Goal: Information Seeking & Learning: Learn about a topic

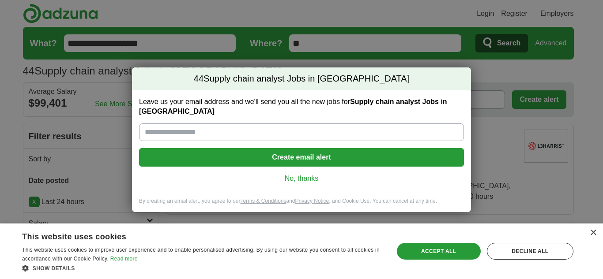
click at [302, 174] on link "No, thanks" at bounding box center [301, 179] width 311 height 10
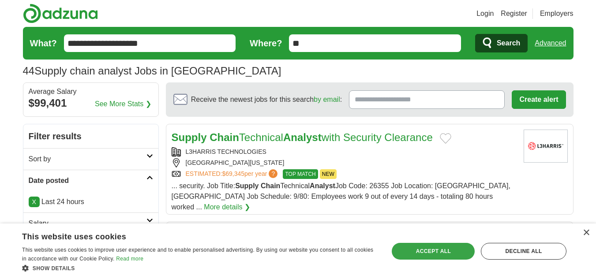
click at [438, 254] on div "Accept all" at bounding box center [433, 251] width 83 height 17
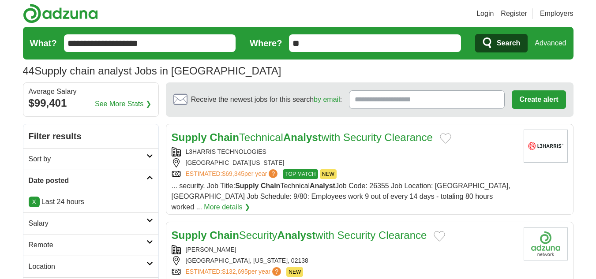
drag, startPoint x: 149, startPoint y: 42, endPoint x: 25, endPoint y: 52, distance: 124.5
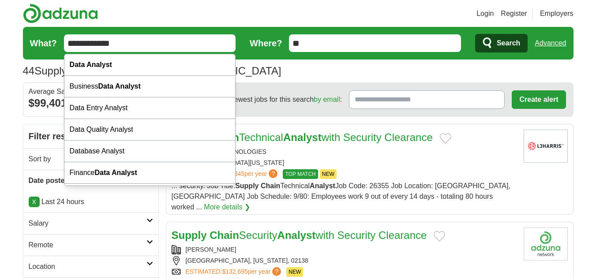
type input "**********"
click at [475, 34] on button "Search" at bounding box center [501, 43] width 53 height 19
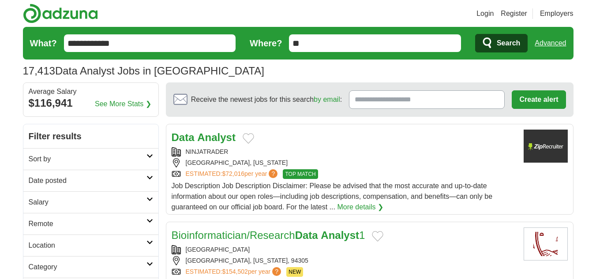
click at [72, 179] on h2 "Date posted" at bounding box center [88, 181] width 118 height 11
click at [54, 200] on link "Last 24 hours" at bounding box center [91, 202] width 125 height 11
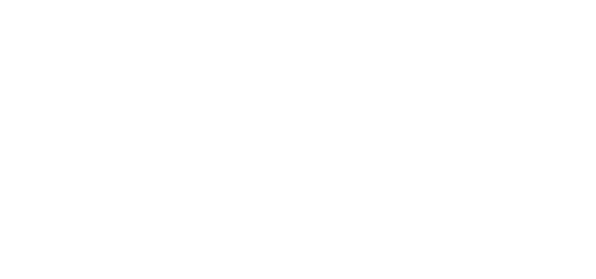
scroll to position [1457, 0]
